Goal: Book appointment/travel/reservation

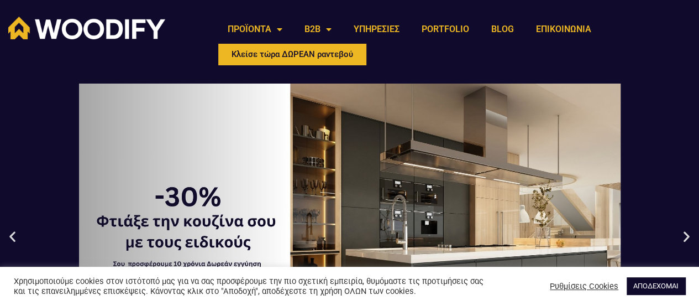
click at [686, 249] on div "1 / 3" at bounding box center [349, 235] width 699 height 305
click at [660, 288] on link "ΑΠΟΔΕΧΟΜΑΙ" at bounding box center [656, 285] width 59 height 17
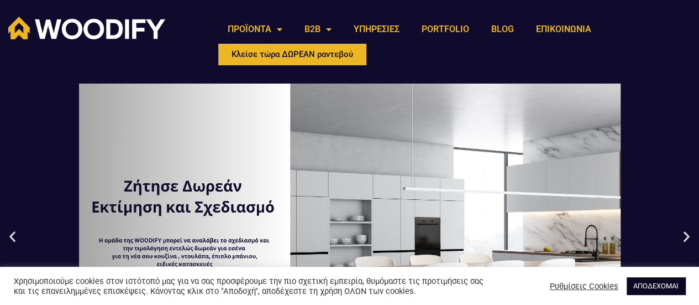
click at [657, 284] on link "ΑΠΟΔΕΧΟΜΑΙ" at bounding box center [656, 285] width 59 height 17
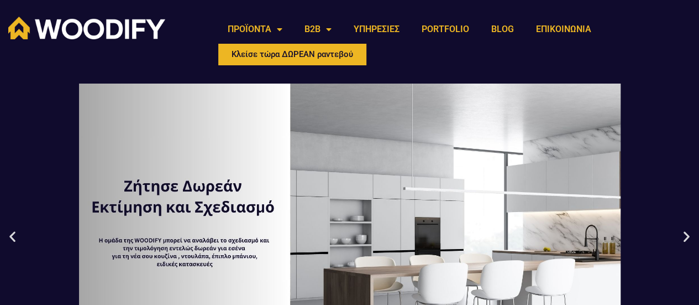
click at [696, 247] on div "2 / 3" at bounding box center [349, 235] width 699 height 305
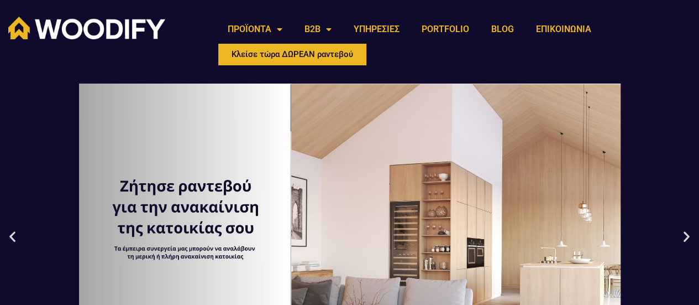
click at [687, 248] on div "3 / 3" at bounding box center [349, 235] width 699 height 305
click at [696, 247] on div "3 / 3" at bounding box center [349, 235] width 699 height 305
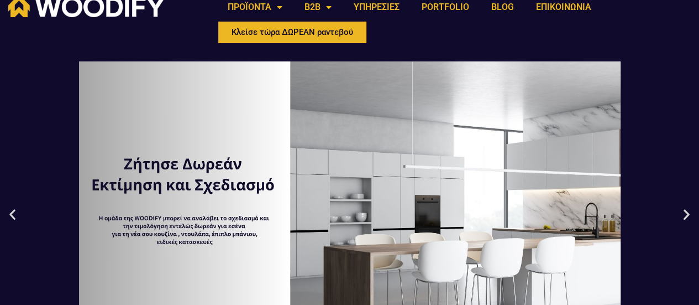
scroll to position [59, 0]
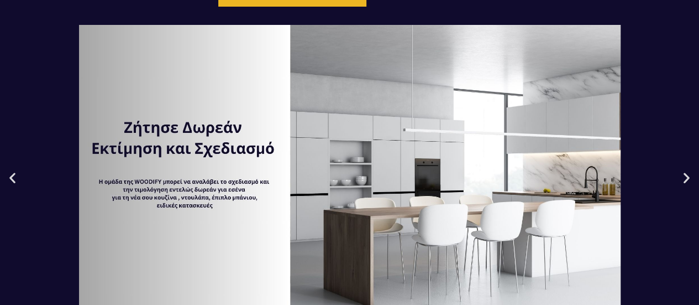
click at [206, 164] on div "2 / 3" at bounding box center [349, 177] width 699 height 305
click at [213, 196] on div "2 / 3" at bounding box center [349, 177] width 699 height 305
click at [602, 301] on div "2 / 3" at bounding box center [349, 177] width 699 height 305
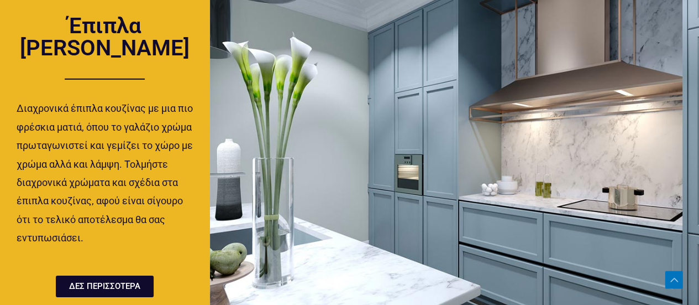
scroll to position [1753, 0]
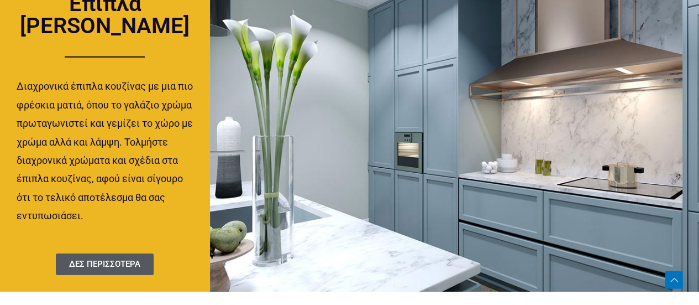
click at [111, 260] on span "ΔΕΣ ΠΕΡΙΣΣΟΤΕΡΑ" at bounding box center [104, 264] width 71 height 8
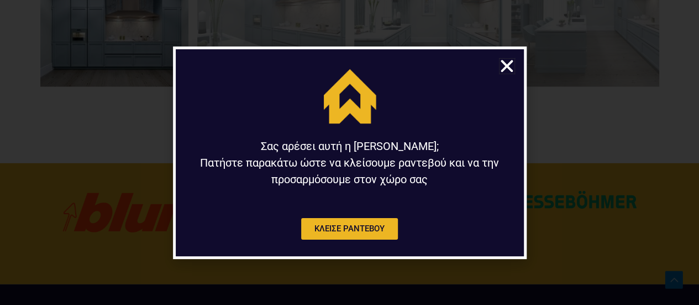
scroll to position [1156, 0]
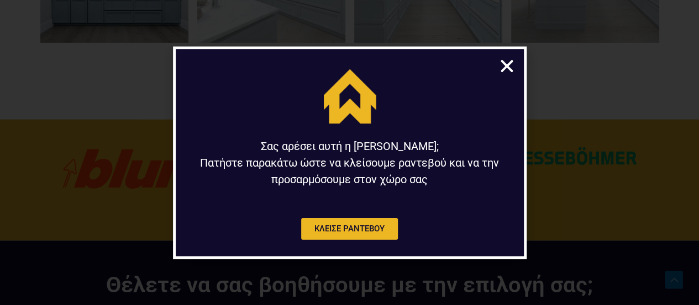
click at [500, 61] on icon "Close" at bounding box center [506, 65] width 17 height 17
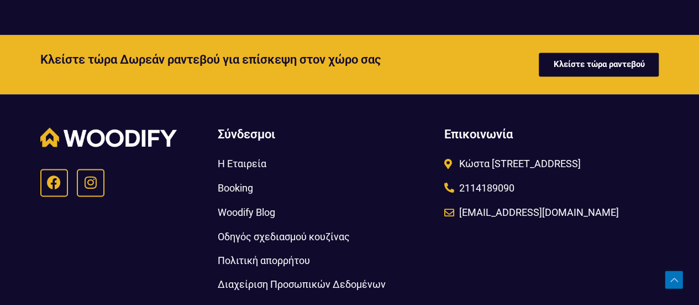
scroll to position [2981, 0]
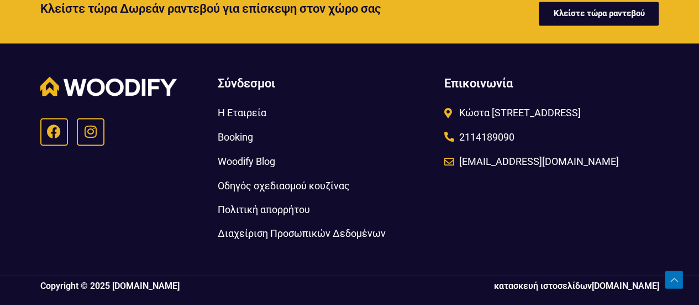
click at [287, 184] on span "Οδηγός σχεδιασμού κουζίνας" at bounding box center [283, 185] width 132 height 18
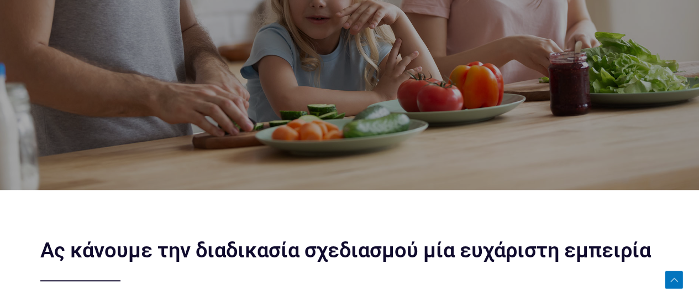
scroll to position [212, 0]
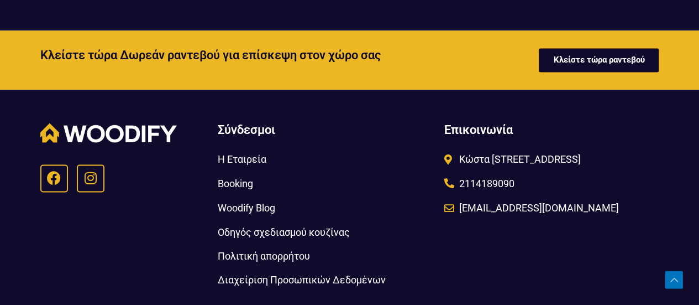
scroll to position [2981, 0]
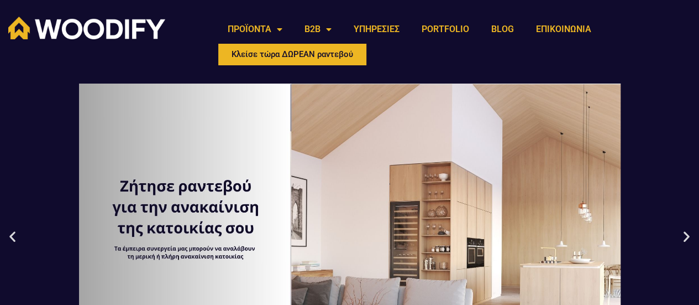
click at [18, 249] on div "3 / 3" at bounding box center [349, 235] width 699 height 305
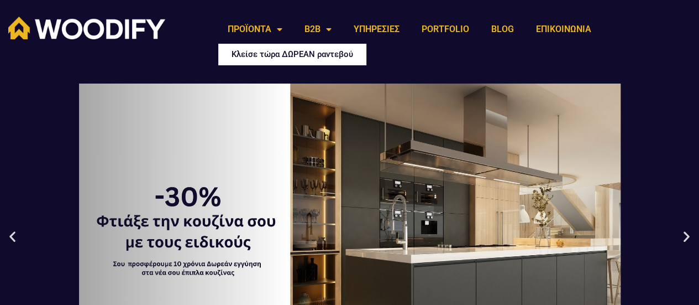
click at [308, 57] on span "Κλείσε τώρα ΔΩΡΕΑΝ ραντεβού" at bounding box center [293, 54] width 122 height 8
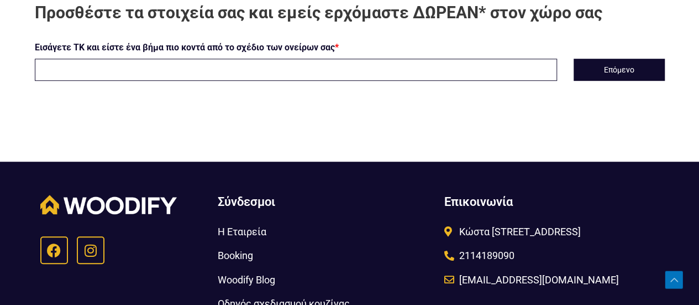
scroll to position [354, 0]
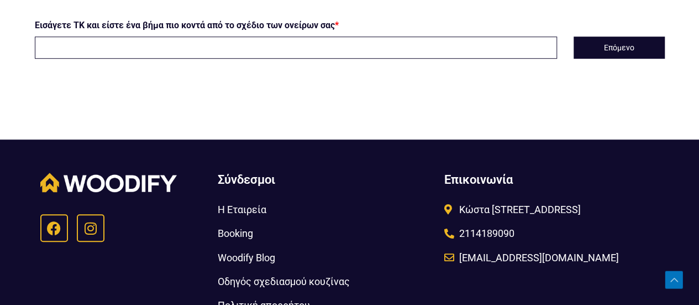
click at [42, 46] on input "text" at bounding box center [296, 47] width 522 height 22
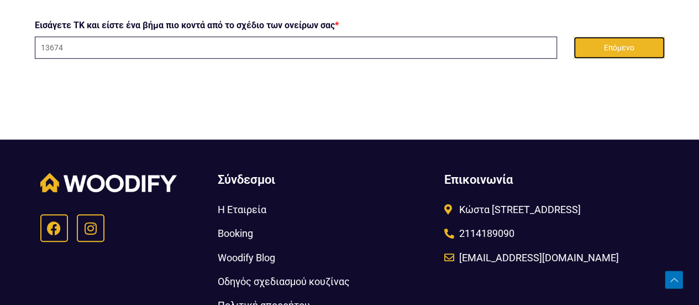
click at [621, 43] on button "Επόμενο" at bounding box center [619, 47] width 91 height 22
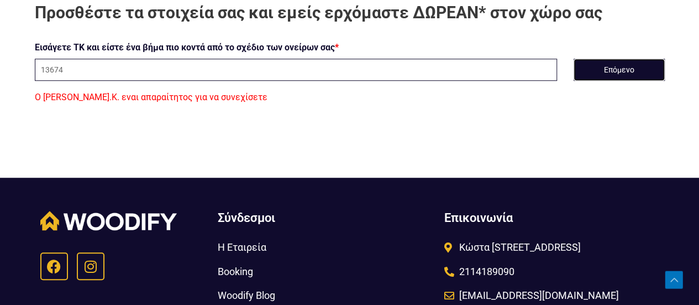
scroll to position [243, 0]
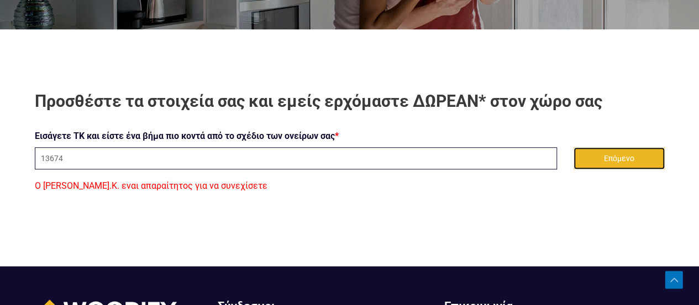
click at [622, 154] on button "Επόμενο" at bounding box center [619, 158] width 91 height 22
click at [76, 161] on input "13674" at bounding box center [296, 158] width 522 height 22
type input "1"
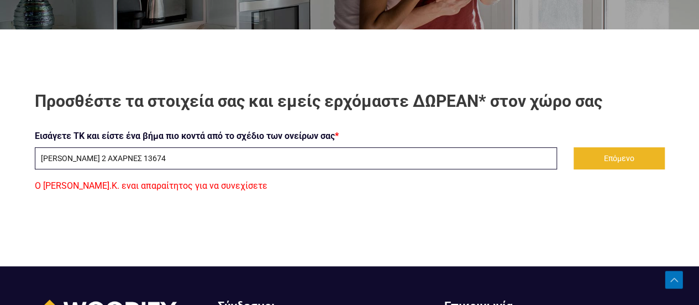
type input "ΧΡΗΣΤΟΥ ΒΡΕΤΤΟΥ 2 ΑΧΑΡΝΕΣ 13674"
click at [612, 156] on button "Επόμενο" at bounding box center [619, 158] width 91 height 22
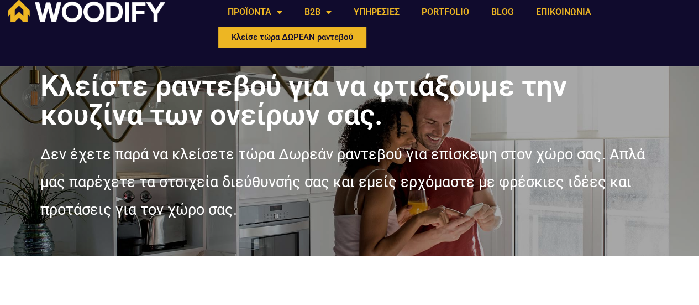
scroll to position [0, 0]
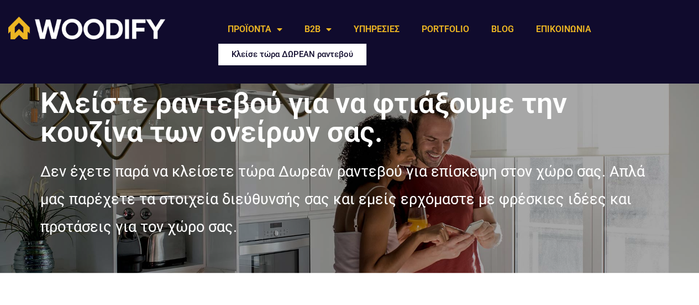
click at [323, 54] on span "Κλείσε τώρα ΔΩΡΕΑΝ ραντεβού" at bounding box center [293, 54] width 122 height 8
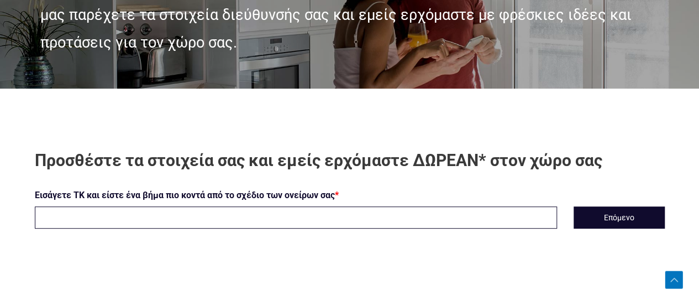
scroll to position [206, 0]
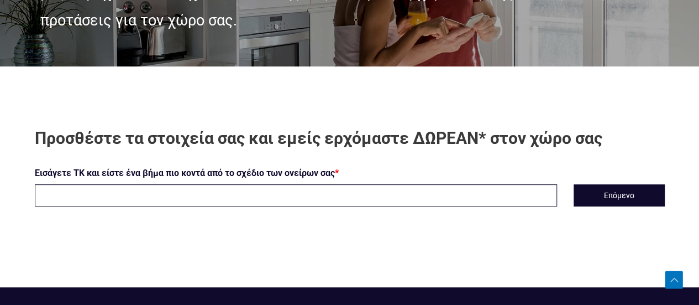
click at [64, 194] on input "text" at bounding box center [296, 195] width 522 height 22
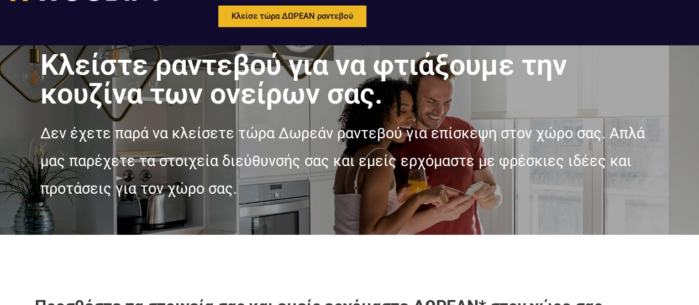
scroll to position [0, 0]
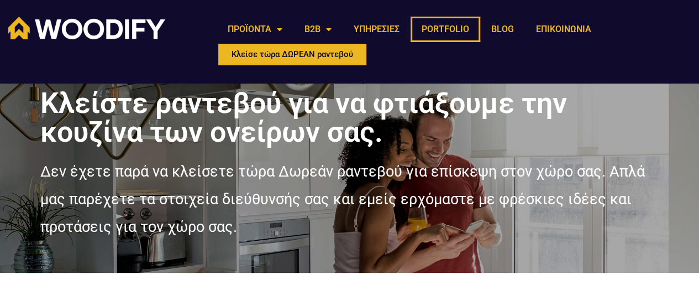
click at [440, 29] on link "PORTFOLIO" at bounding box center [446, 29] width 70 height 25
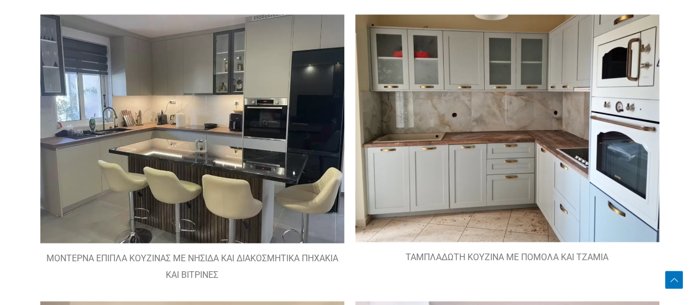
scroll to position [692, 0]
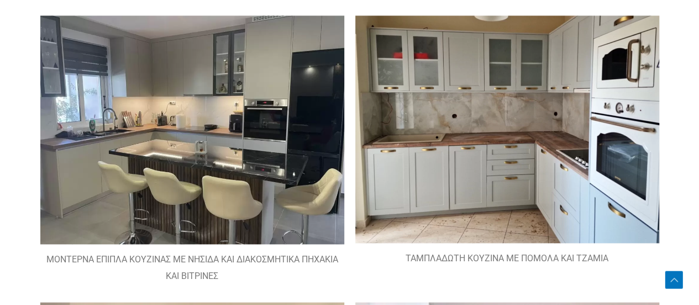
click at [206, 129] on img at bounding box center [192, 129] width 304 height 228
click at [202, 156] on img at bounding box center [192, 129] width 304 height 228
